Goal: Book appointment/travel/reservation

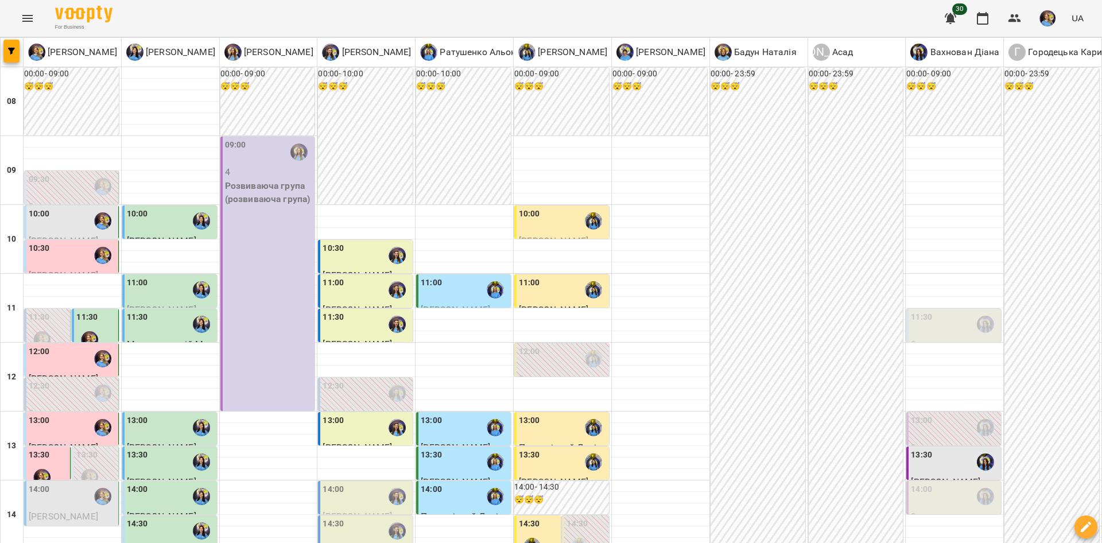
scroll to position [313, 0]
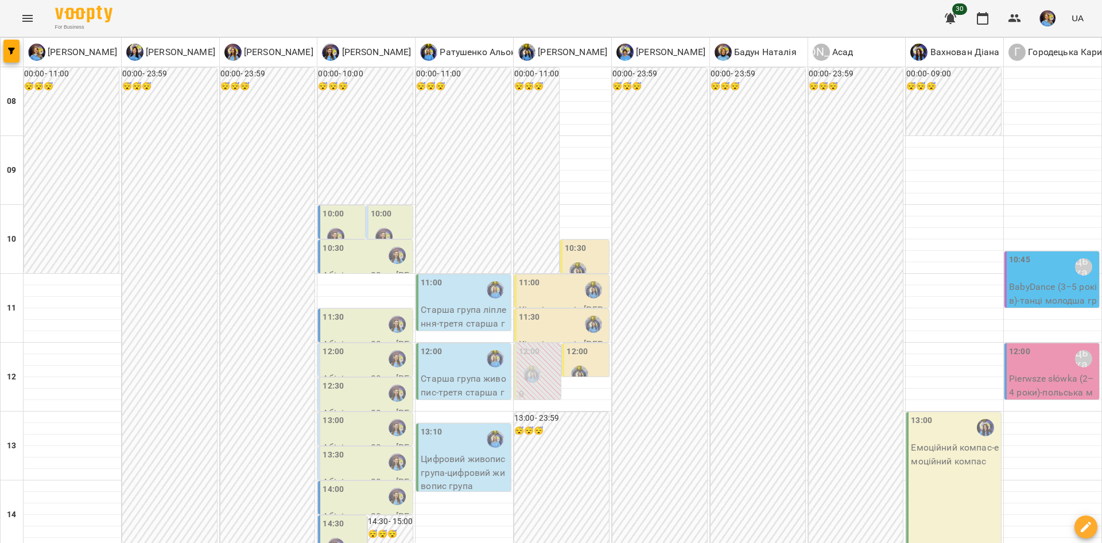
scroll to position [195, 0]
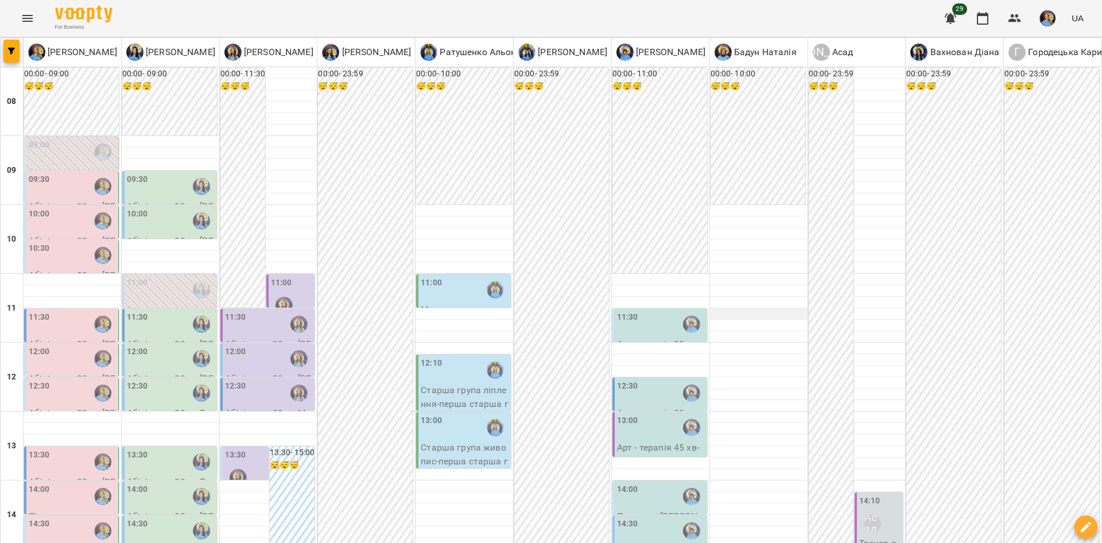
scroll to position [212, 0]
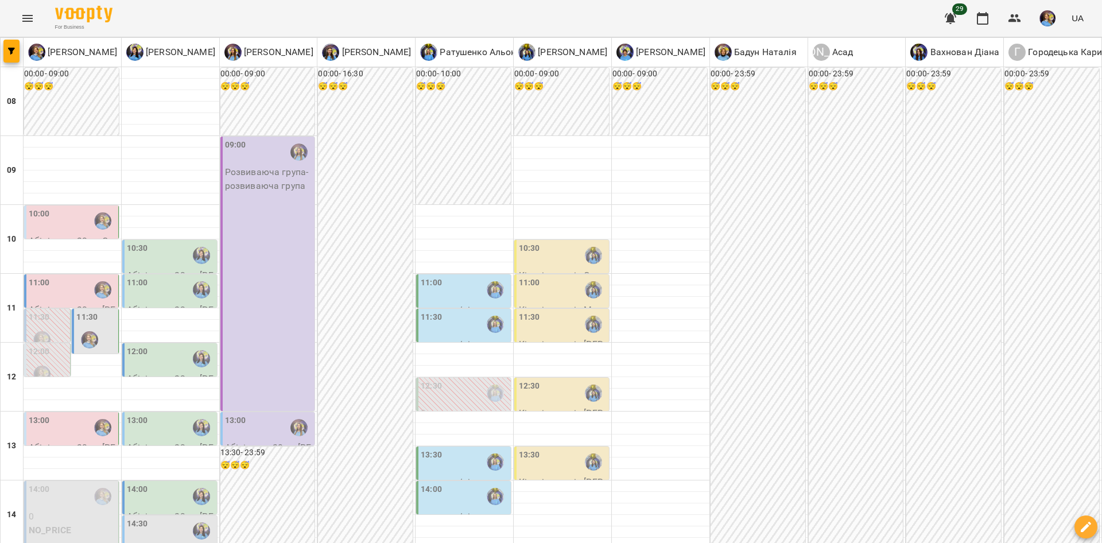
scroll to position [285, 0]
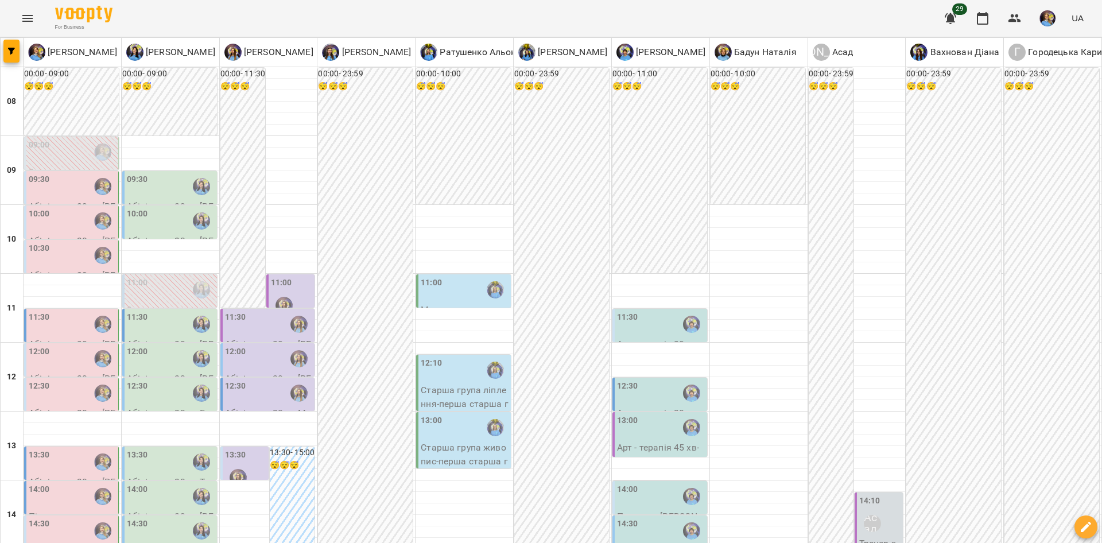
scroll to position [80, 0]
click at [84, 346] on div "12:00" at bounding box center [72, 359] width 87 height 26
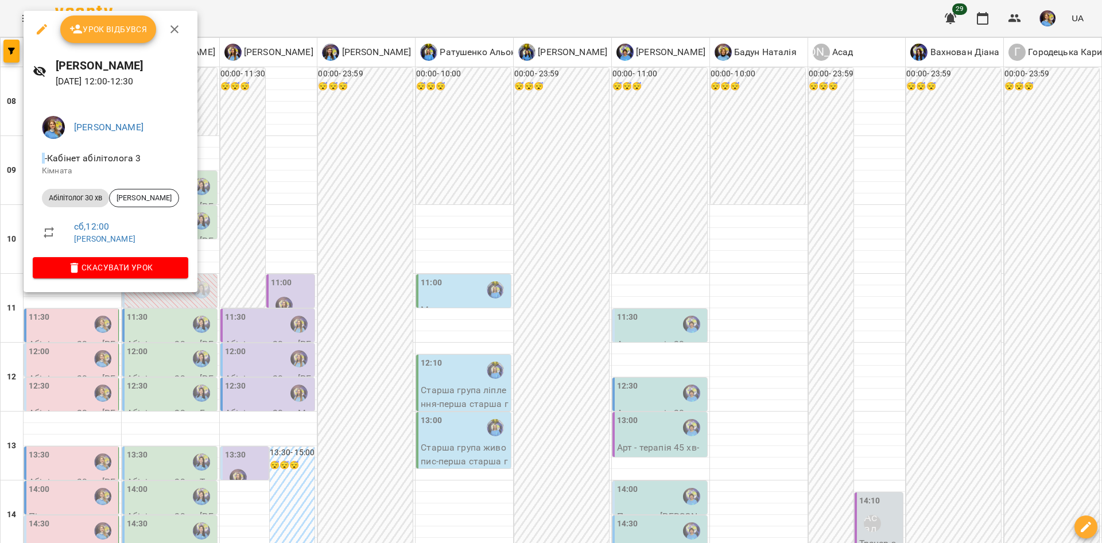
click at [324, 357] on div at bounding box center [551, 271] width 1102 height 543
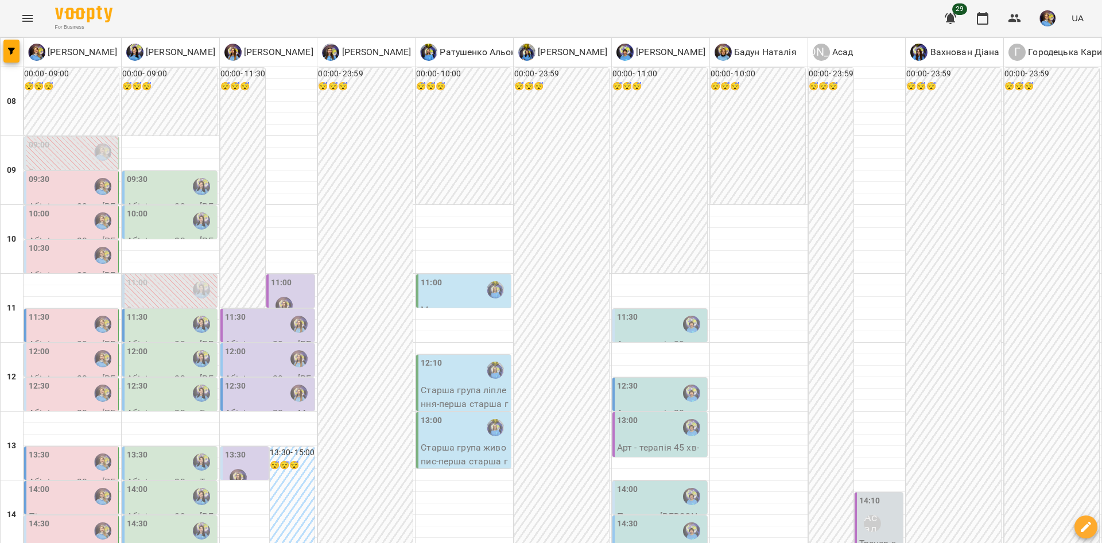
scroll to position [139, 0]
click at [284, 277] on label "11:00" at bounding box center [281, 283] width 21 height 13
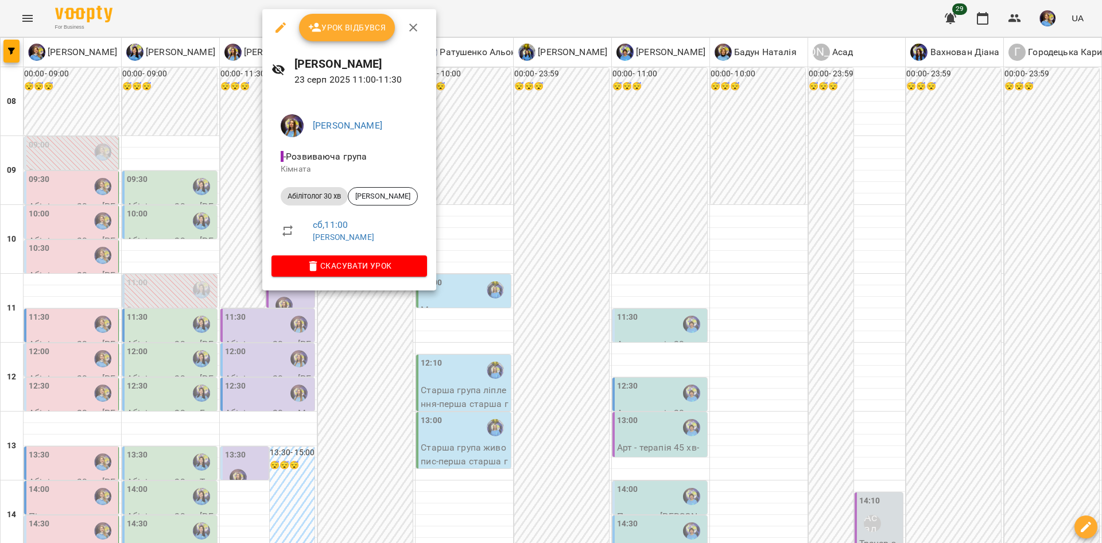
click at [388, 320] on div at bounding box center [551, 271] width 1102 height 543
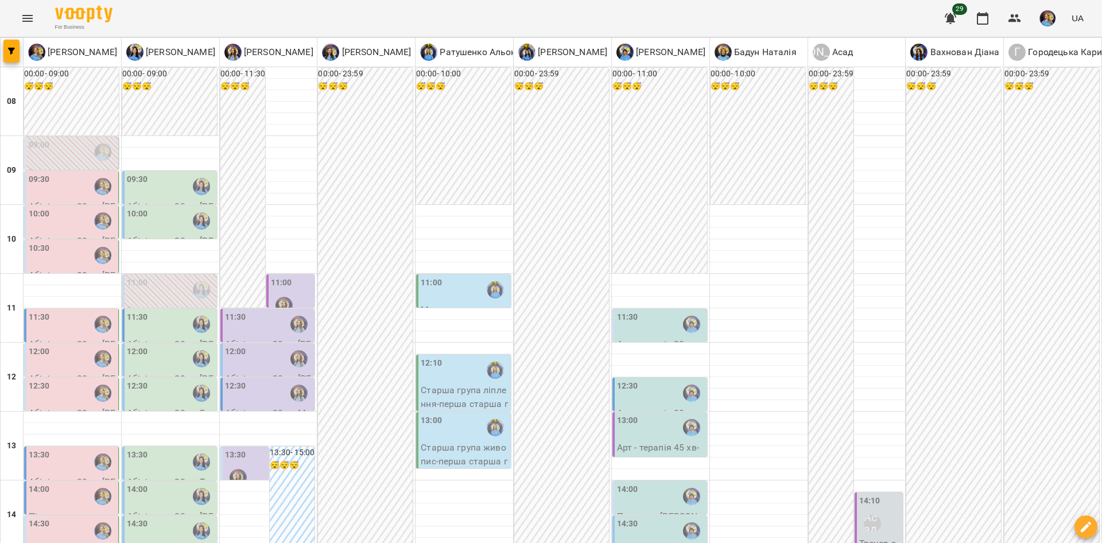
click at [277, 311] on div "11:30" at bounding box center [269, 324] width 88 height 26
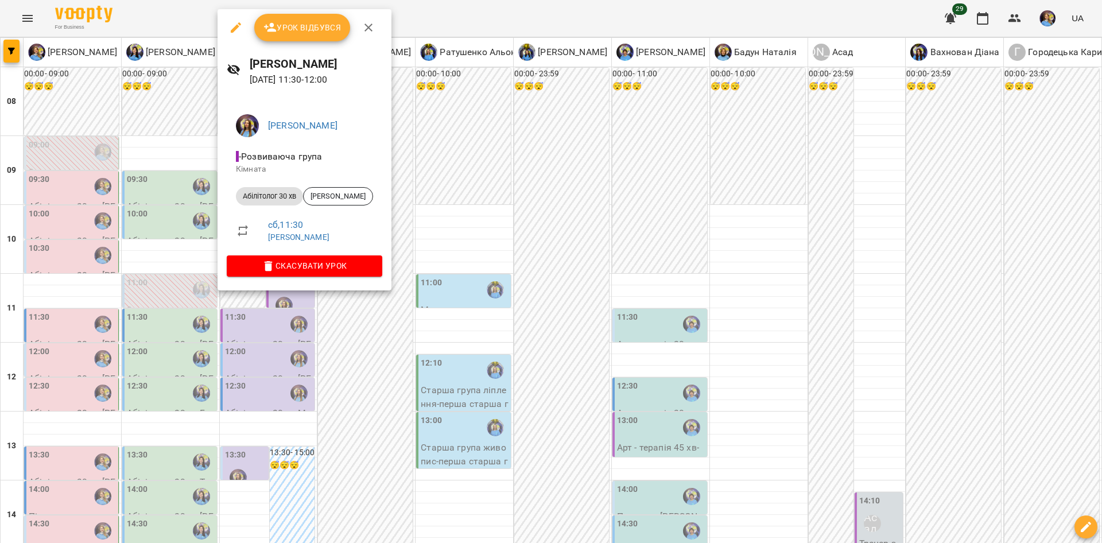
click at [573, 328] on div at bounding box center [551, 271] width 1102 height 543
